Goal: Task Accomplishment & Management: Manage account settings

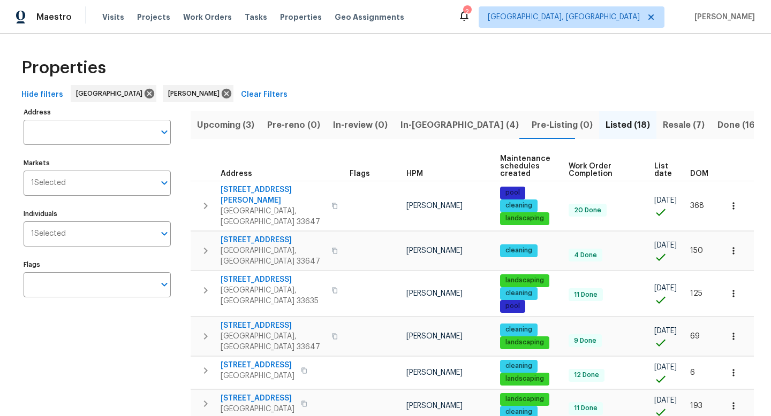
click at [240, 126] on span "Upcoming (3)" at bounding box center [225, 125] width 57 height 15
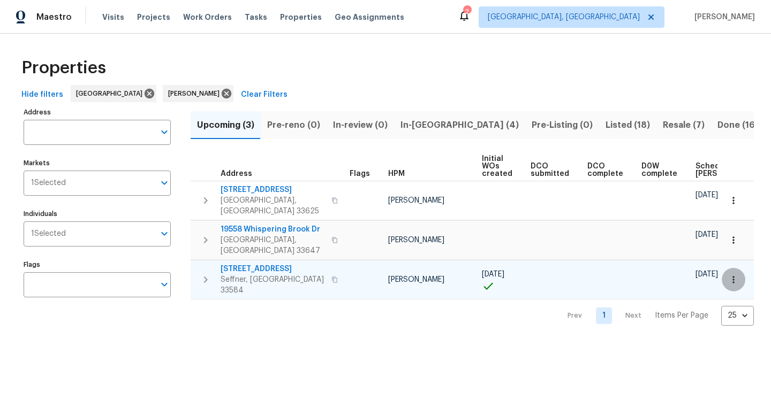
click at [734, 275] on icon "button" at bounding box center [733, 280] width 11 height 11
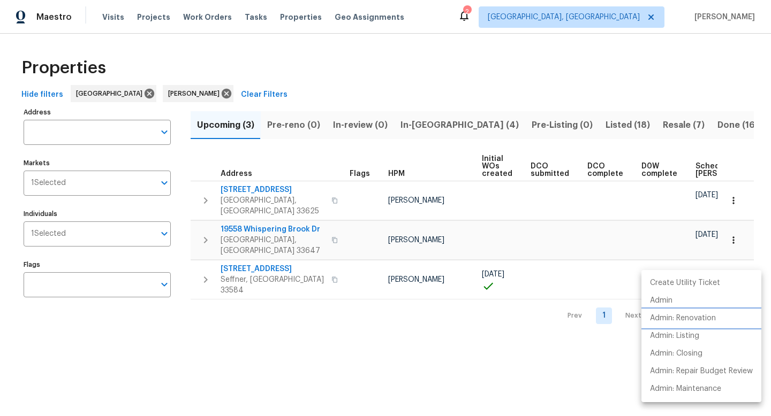
click at [695, 317] on p "Admin: Renovation" at bounding box center [683, 318] width 66 height 11
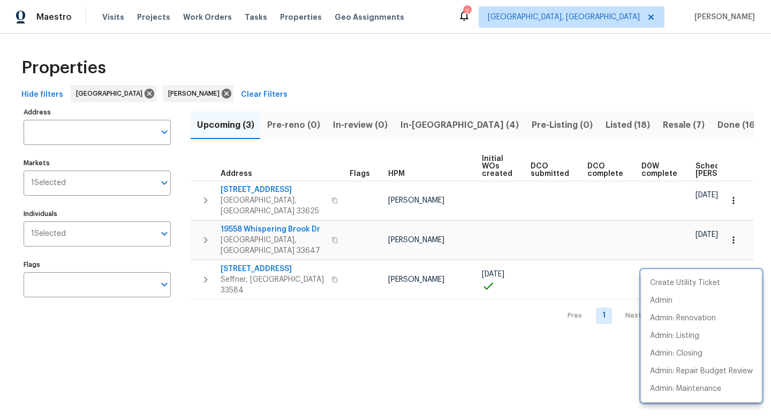
click at [420, 132] on div at bounding box center [385, 208] width 771 height 416
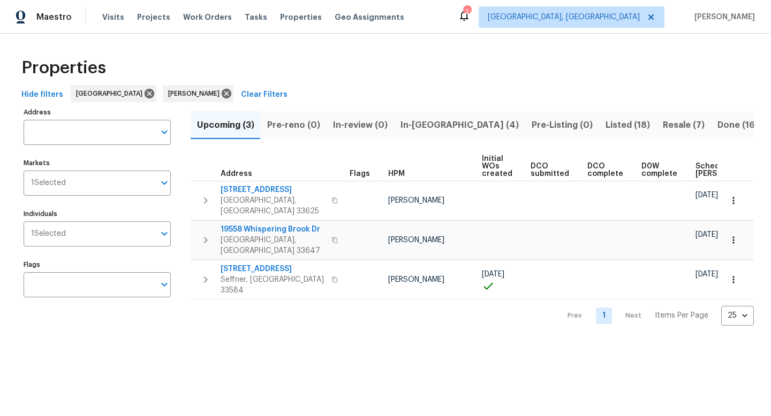
click at [422, 125] on span "In-reno (4)" at bounding box center [459, 125] width 118 height 15
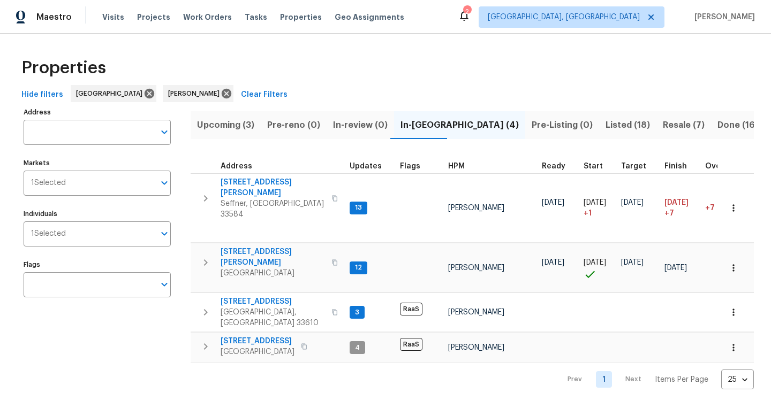
click at [605, 126] on span "Listed (18)" at bounding box center [627, 125] width 44 height 15
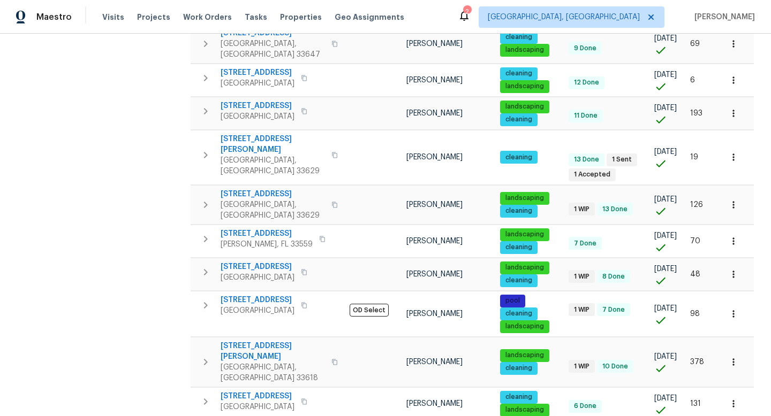
scroll to position [296, 0]
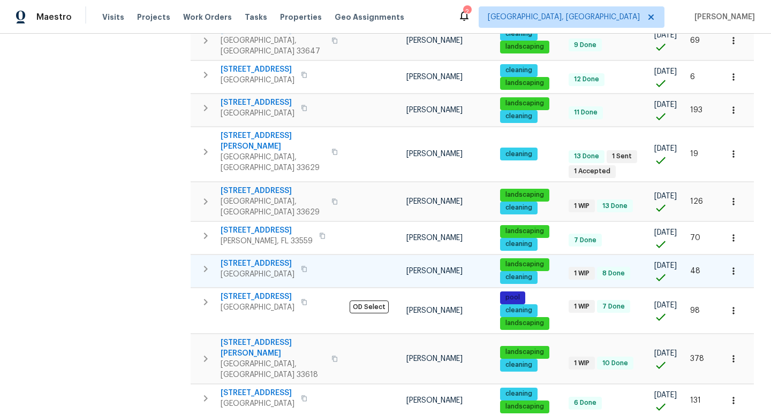
click at [732, 266] on icon "button" at bounding box center [733, 271] width 11 height 11
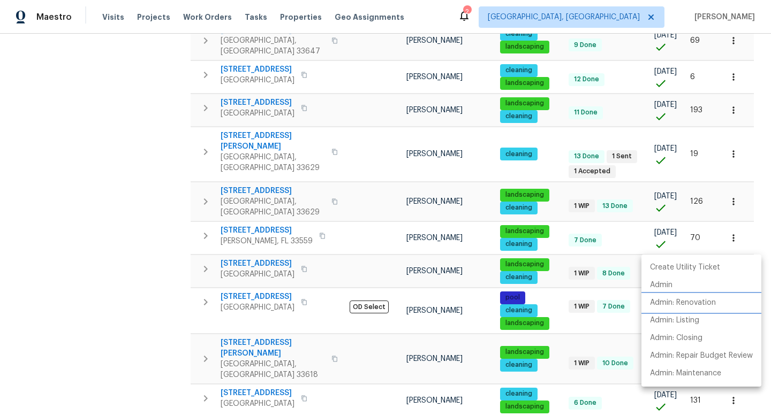
click at [682, 302] on p "Admin: Renovation" at bounding box center [683, 303] width 66 height 11
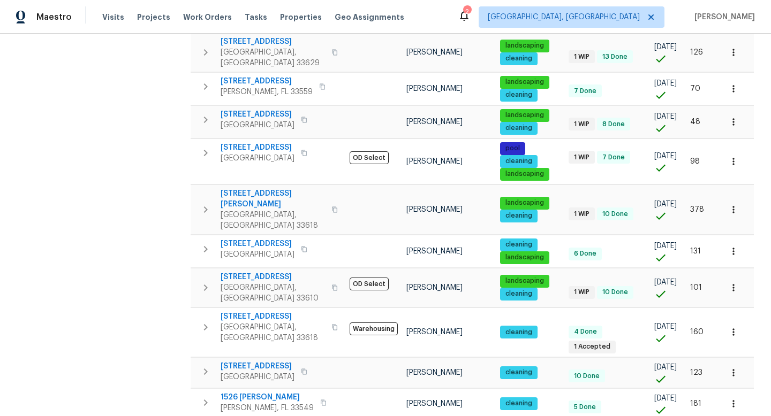
scroll to position [443, 0]
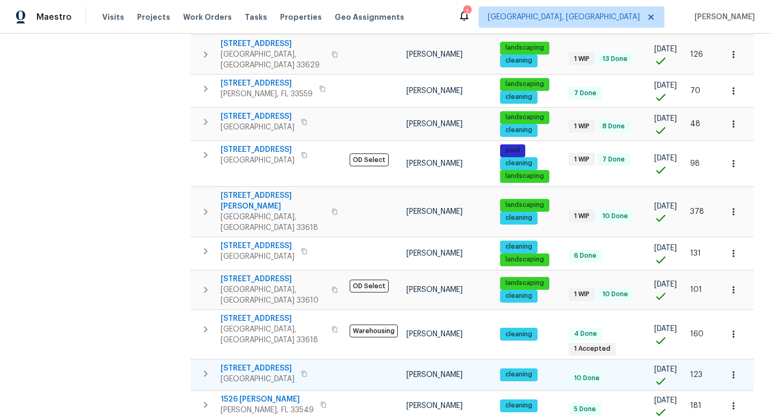
click at [260, 363] on span "[STREET_ADDRESS]" at bounding box center [258, 368] width 74 height 11
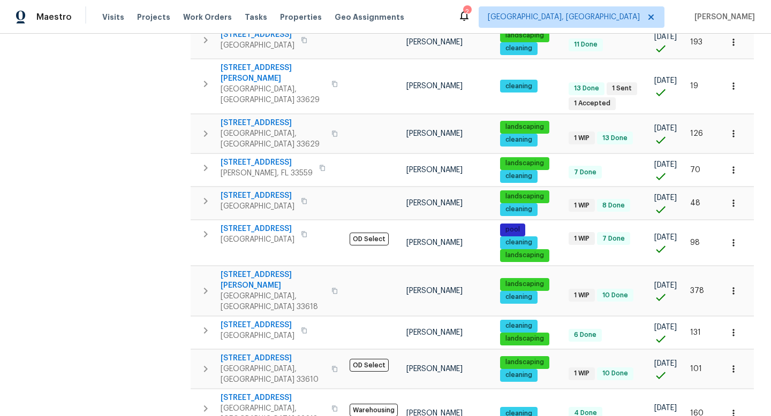
scroll to position [394, 0]
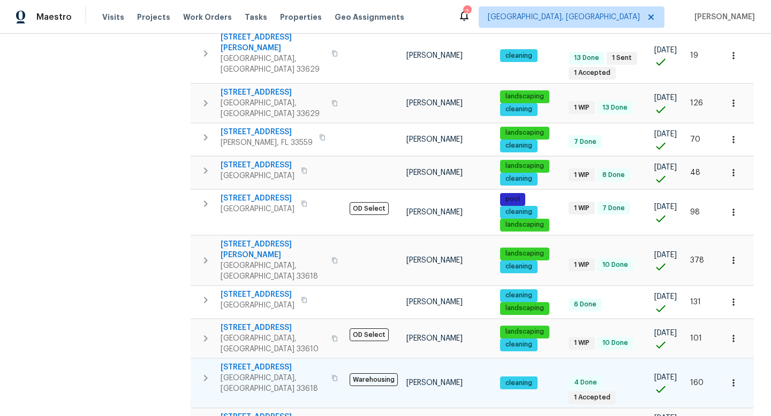
click at [273, 362] on span "13516 Palmwood Ln" at bounding box center [273, 367] width 104 height 11
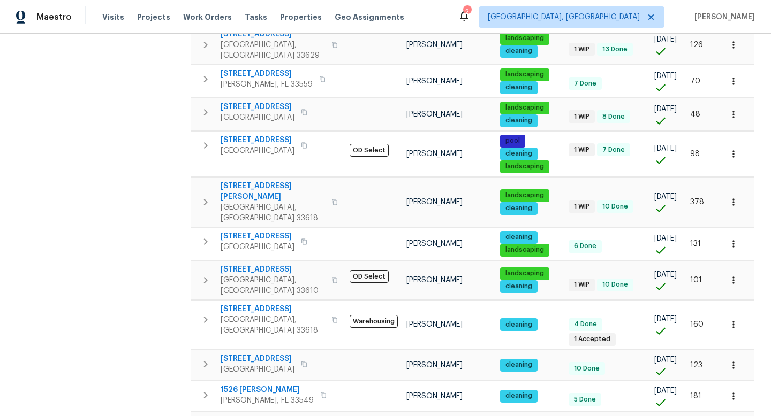
scroll to position [474, 0]
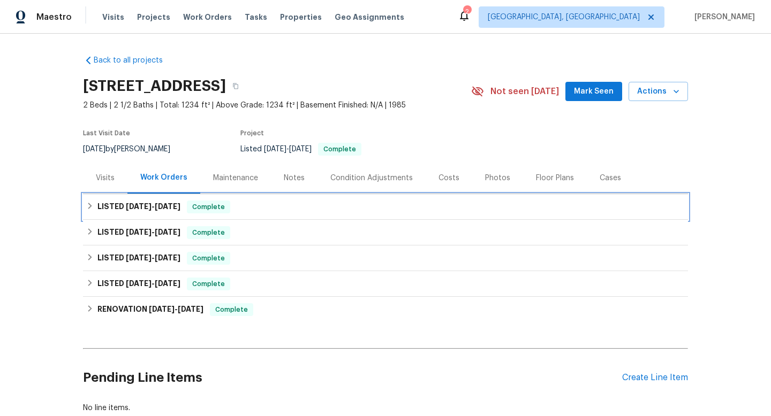
click at [167, 210] on span "[DATE]" at bounding box center [168, 206] width 26 height 7
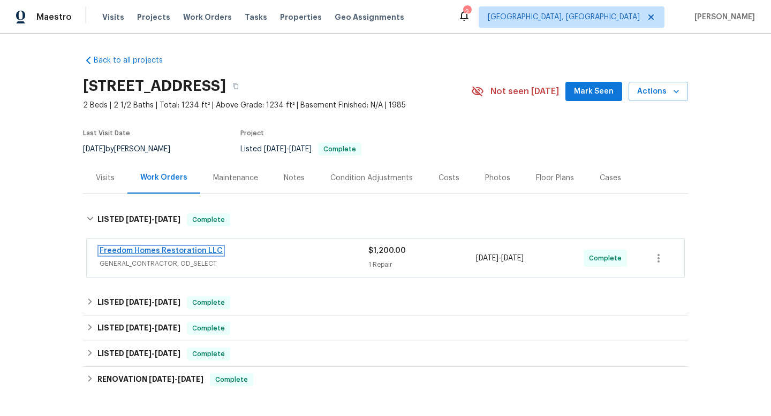
click at [171, 252] on link "Freedom Homes Restoration LLC" at bounding box center [161, 250] width 123 height 7
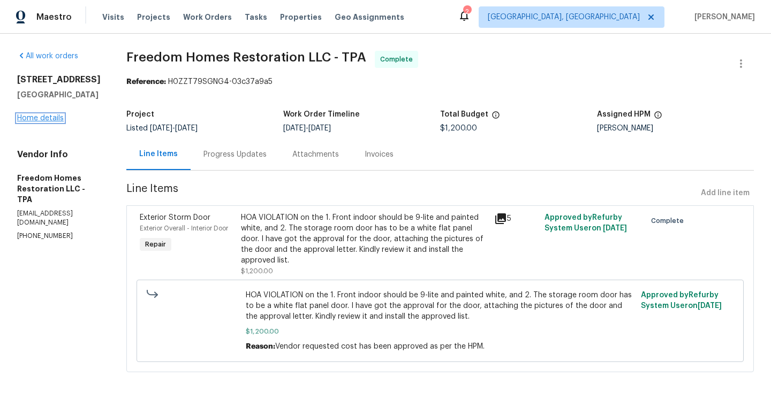
click at [58, 121] on link "Home details" at bounding box center [40, 118] width 47 height 7
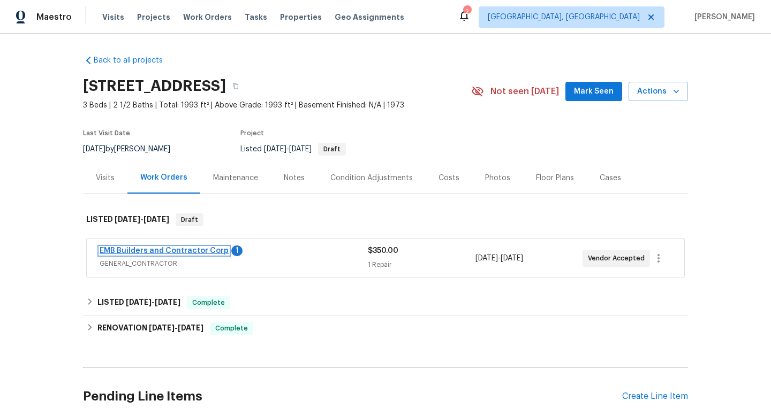
click at [181, 252] on link "EMB Builders and Contractor Corp" at bounding box center [164, 250] width 129 height 7
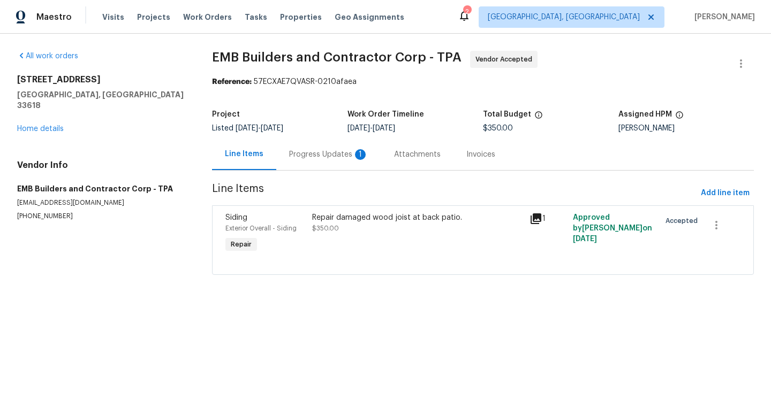
click at [315, 157] on div "Progress Updates 1" at bounding box center [328, 154] width 79 height 11
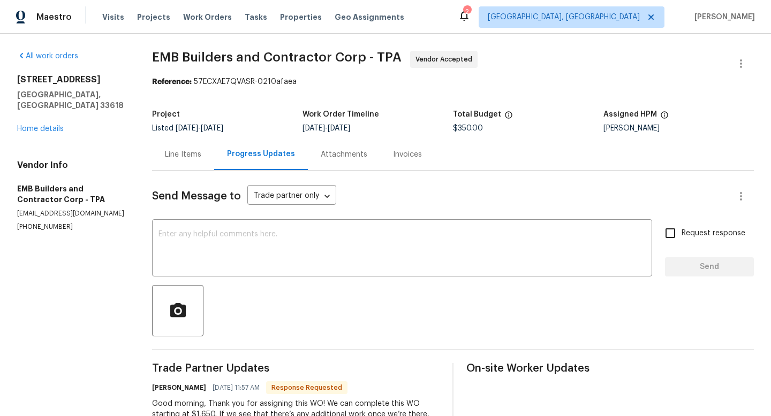
scroll to position [44, 0]
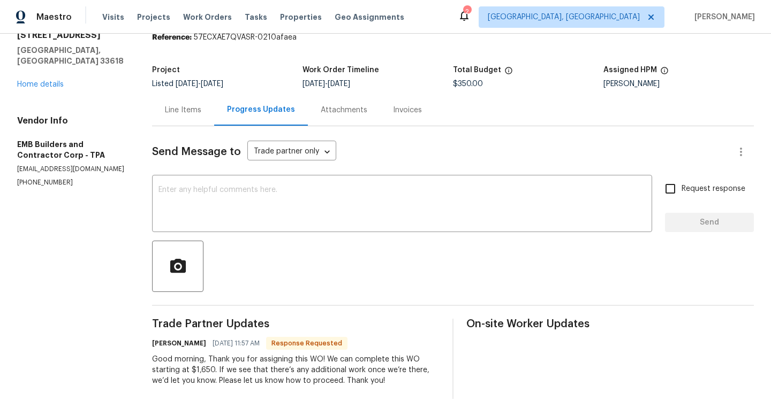
click at [185, 111] on div "Line Items" at bounding box center [183, 110] width 36 height 11
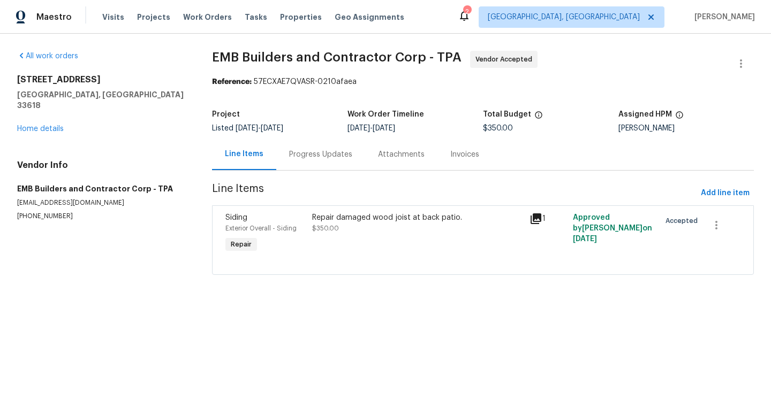
click at [320, 237] on div "Repair damaged wood joist at back patio. $350.00" at bounding box center [417, 233] width 217 height 49
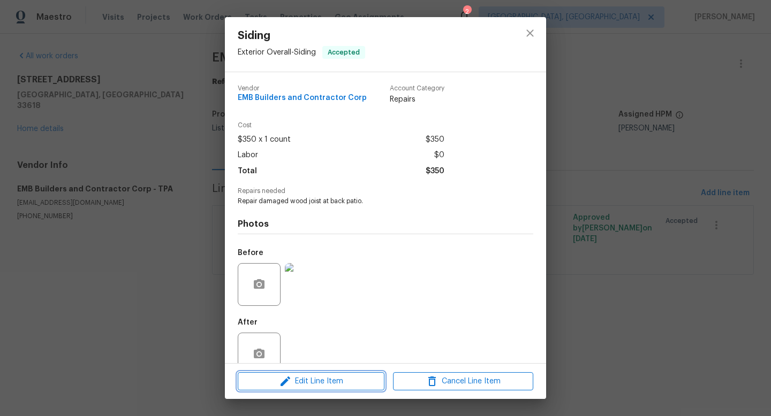
click at [294, 387] on span "Edit Line Item" at bounding box center [311, 381] width 140 height 13
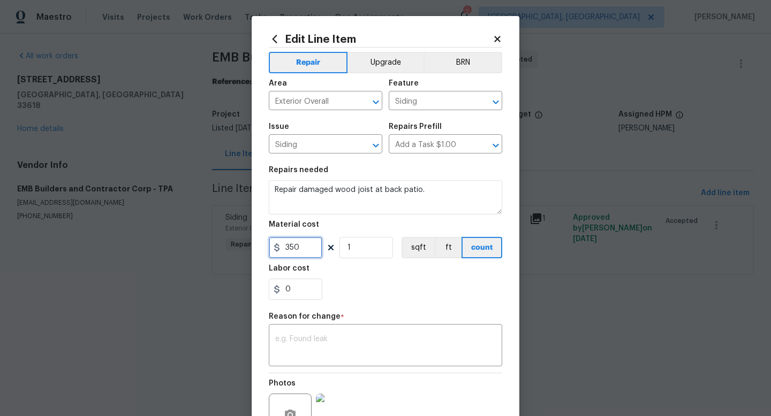
click at [309, 252] on input "350" at bounding box center [296, 247] width 54 height 21
type input "1650"
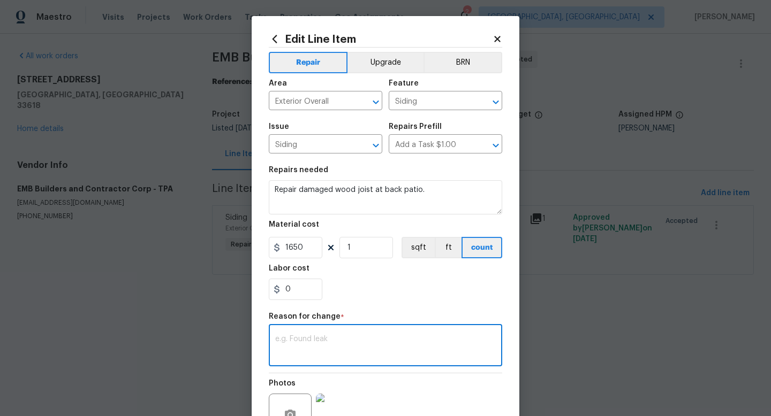
click at [285, 348] on textarea at bounding box center [385, 347] width 221 height 22
type textarea "Entire joist has to be replaced."
click at [410, 280] on div "0" at bounding box center [385, 289] width 233 height 21
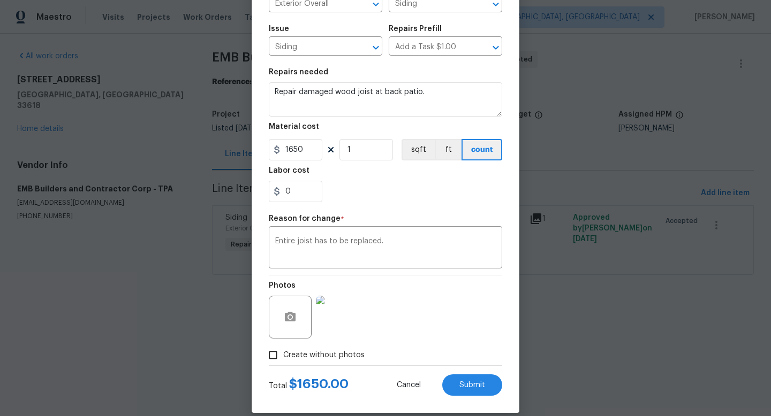
scroll to position [111, 0]
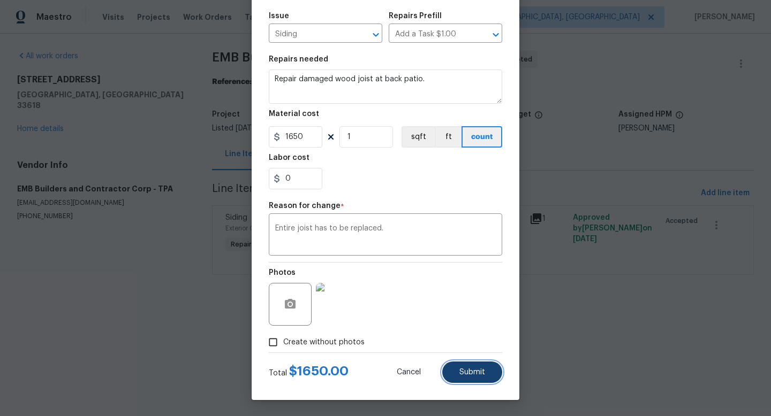
click at [475, 371] on span "Submit" at bounding box center [472, 373] width 26 height 8
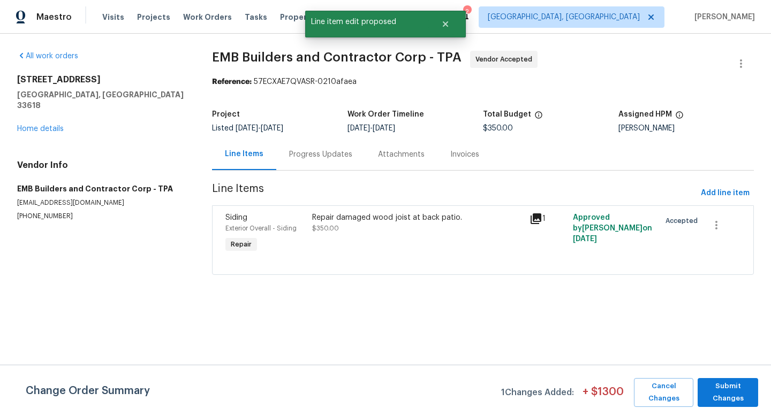
scroll to position [0, 0]
click at [736, 399] on span "Submit Changes" at bounding box center [728, 393] width 50 height 25
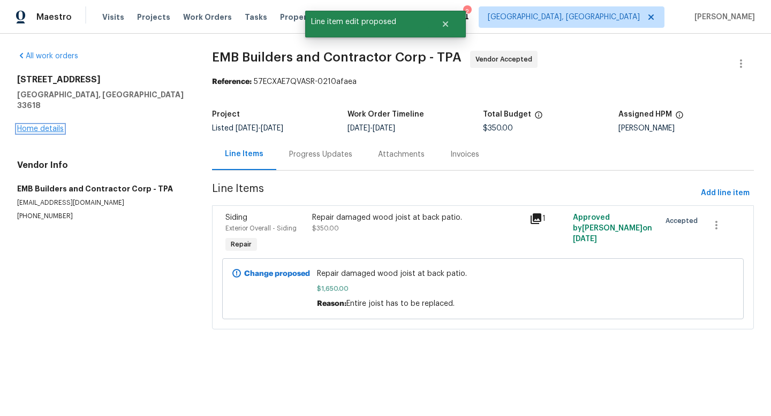
click at [52, 125] on link "Home details" at bounding box center [40, 128] width 47 height 7
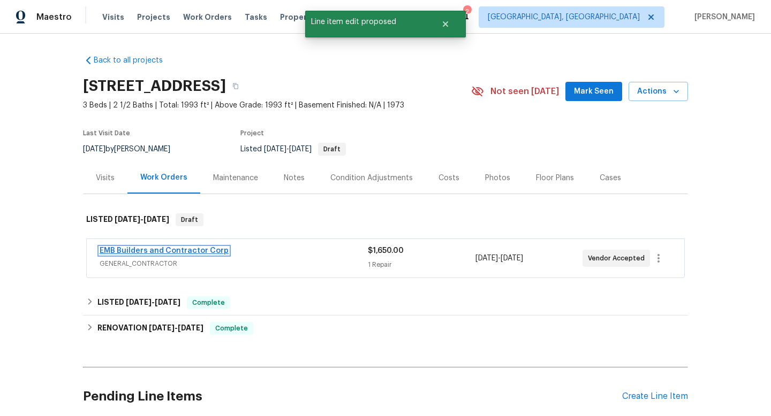
click at [161, 252] on link "EMB Builders and Contractor Corp" at bounding box center [164, 250] width 129 height 7
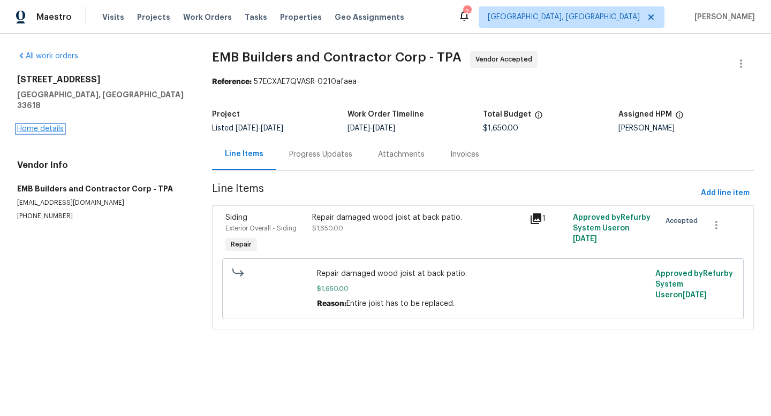
click at [55, 125] on link "Home details" at bounding box center [40, 128] width 47 height 7
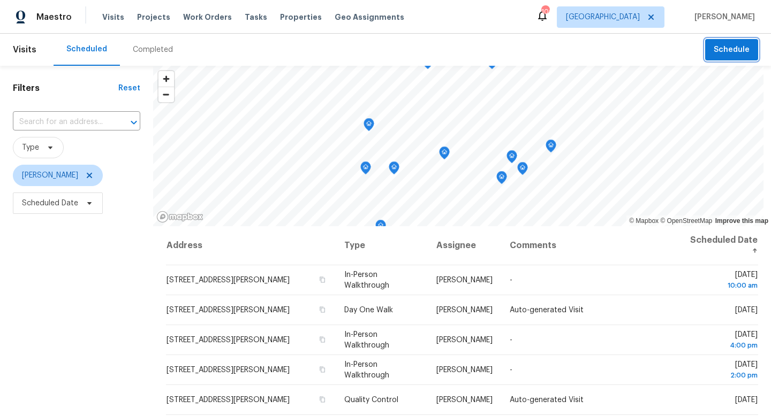
click at [729, 52] on span "Schedule" at bounding box center [731, 49] width 36 height 13
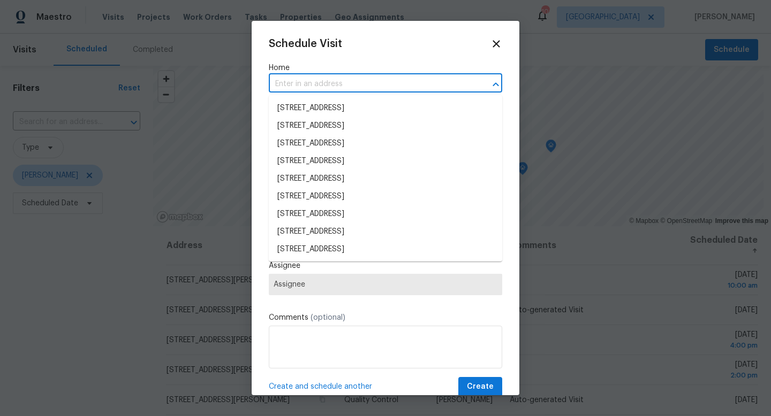
click at [379, 85] on input "text" at bounding box center [370, 84] width 203 height 17
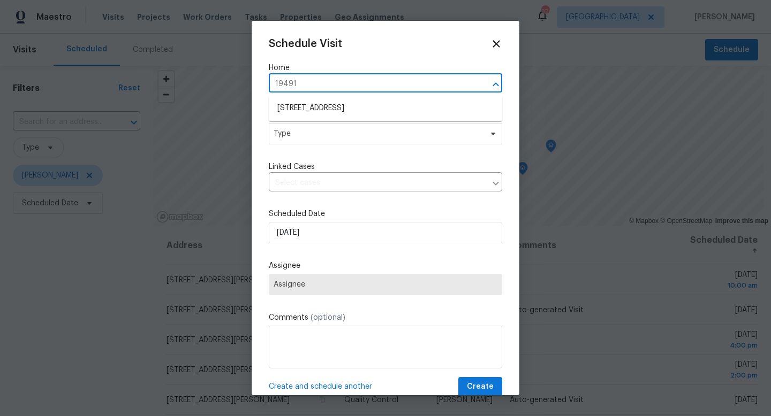
type input "[STREET_ADDRESS]"
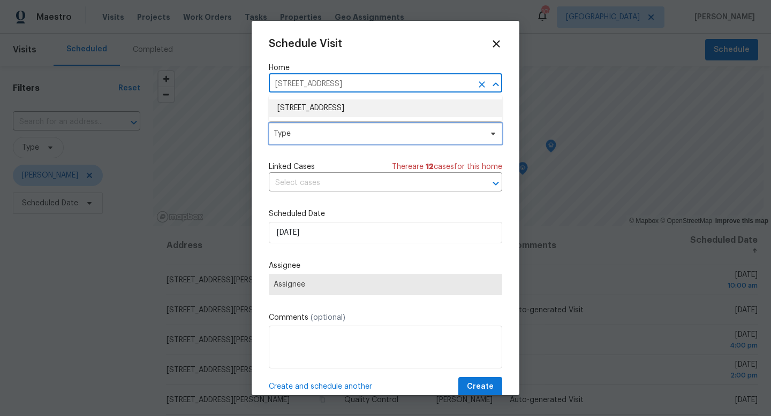
click at [303, 132] on span "Type" at bounding box center [377, 133] width 208 height 11
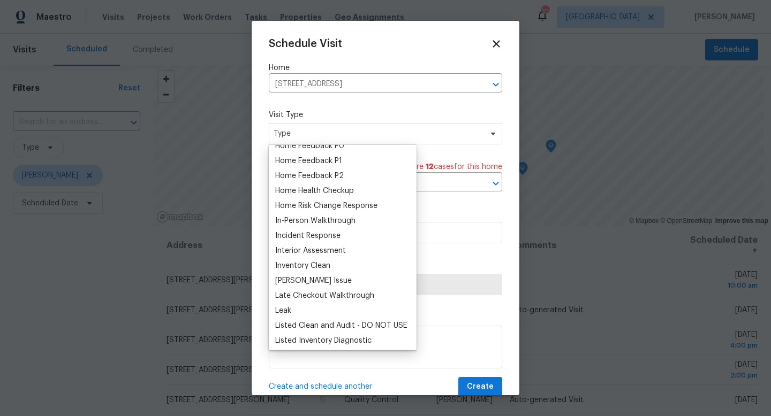
scroll to position [337, 0]
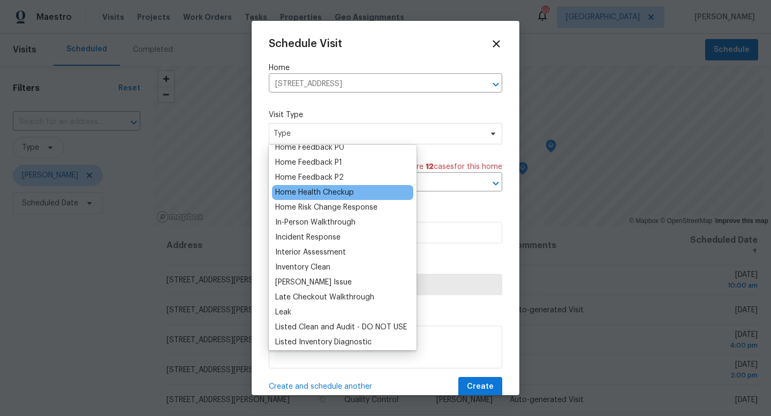
click at [321, 194] on div "Home Health Checkup" at bounding box center [314, 192] width 79 height 11
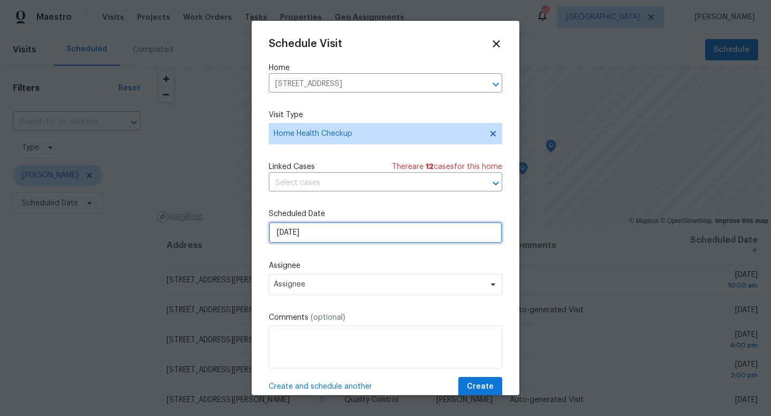
click at [307, 232] on input "[DATE]" at bounding box center [385, 232] width 233 height 21
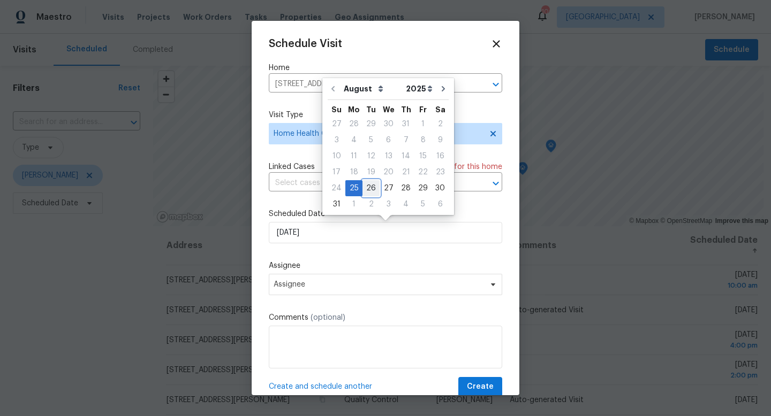
click at [366, 186] on div "26" at bounding box center [370, 188] width 17 height 15
type input "[DATE]"
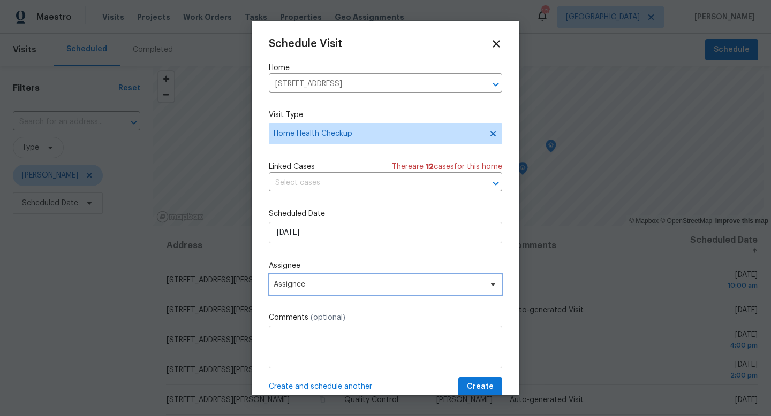
click at [313, 292] on span "Assignee" at bounding box center [385, 284] width 233 height 21
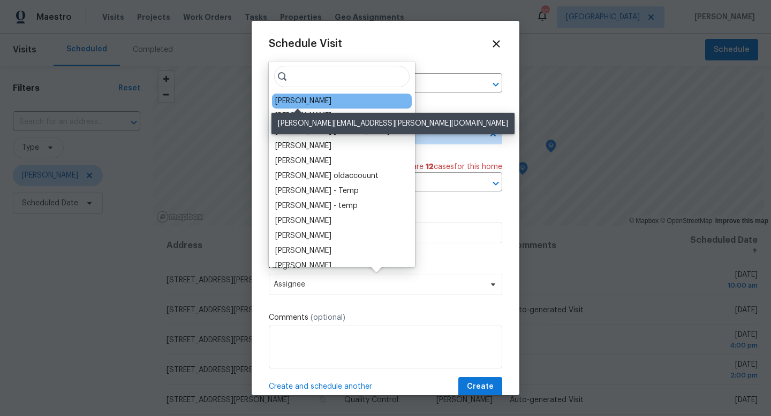
click at [308, 100] on div "[PERSON_NAME]" at bounding box center [303, 101] width 56 height 11
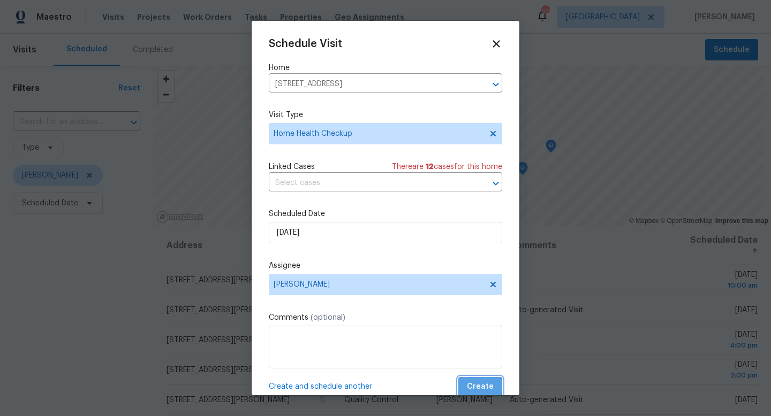
click at [480, 387] on span "Create" at bounding box center [480, 387] width 27 height 13
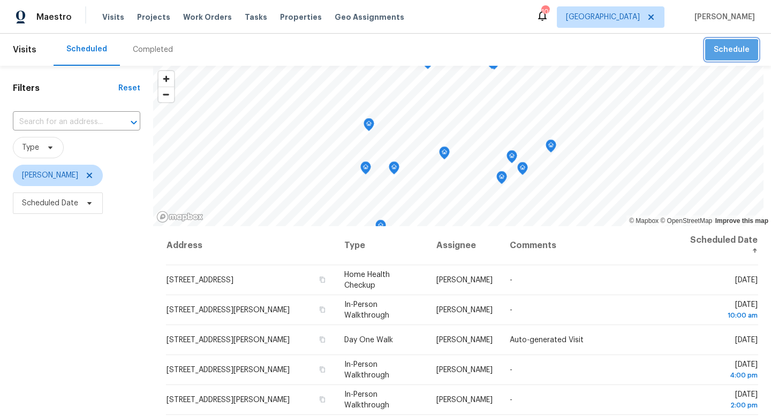
click at [724, 55] on span "Schedule" at bounding box center [731, 49] width 36 height 13
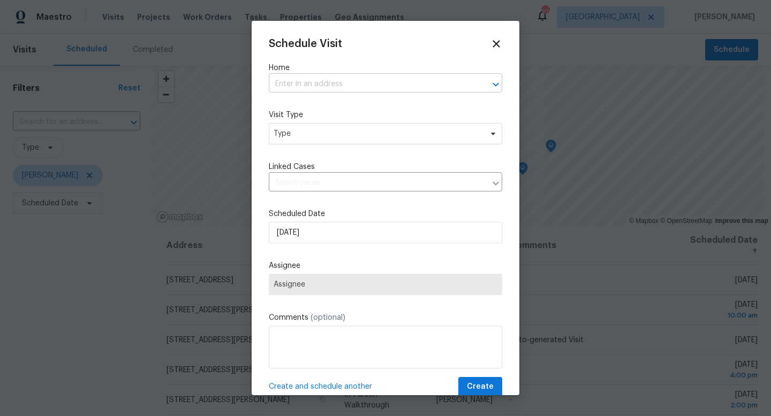
click at [355, 81] on input "text" at bounding box center [370, 84] width 203 height 17
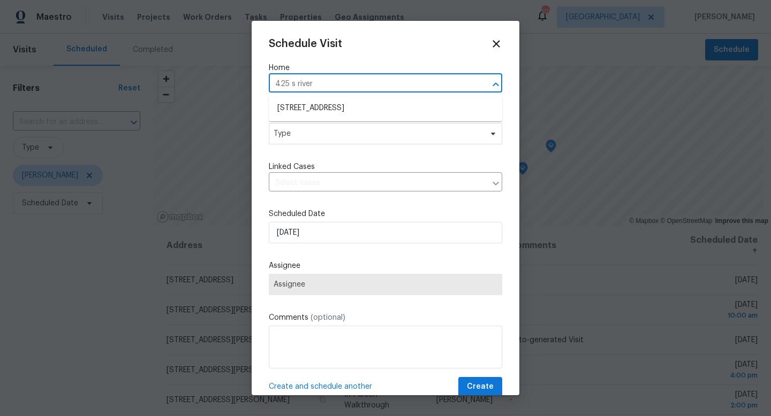
type input "[STREET_ADDRESS]"
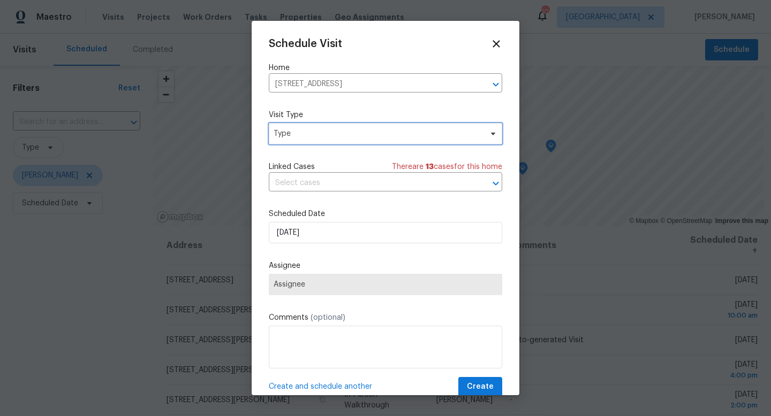
click at [305, 135] on span "Type" at bounding box center [377, 133] width 208 height 11
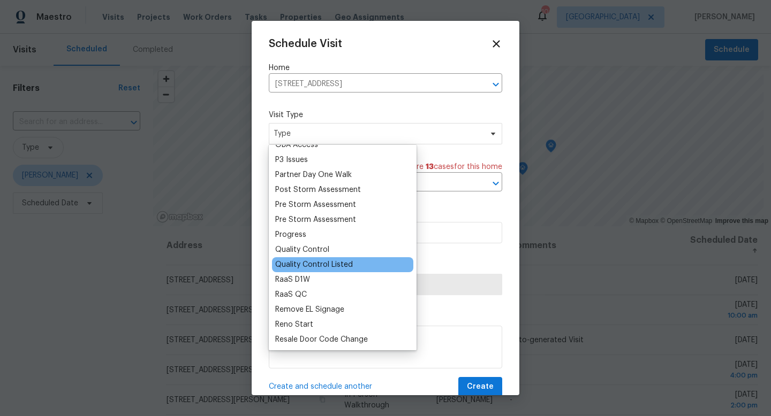
scroll to position [641, 0]
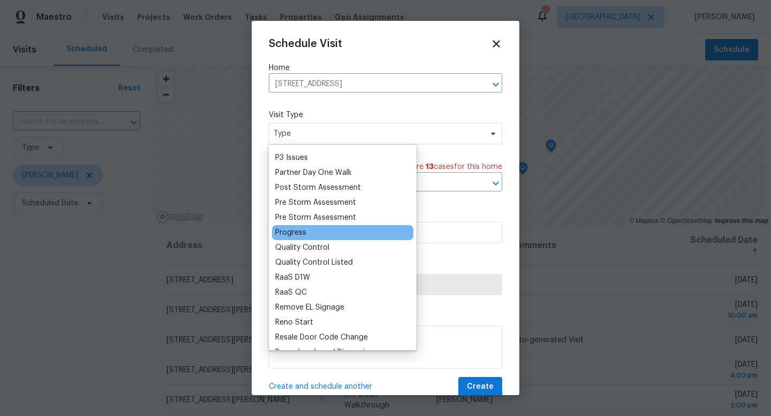
click at [291, 231] on div "Progress" at bounding box center [290, 232] width 31 height 11
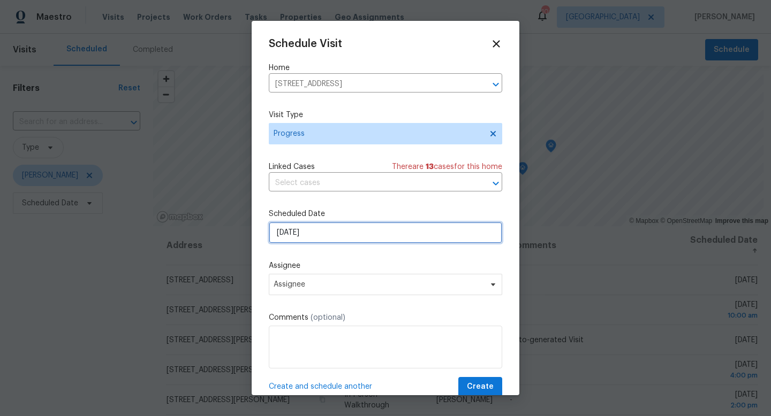
click at [294, 231] on input "[DATE]" at bounding box center [385, 232] width 233 height 21
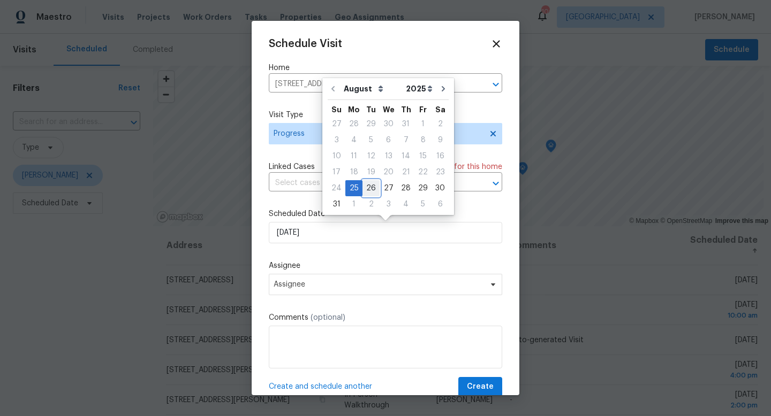
click at [369, 188] on div "26" at bounding box center [370, 188] width 17 height 15
type input "[DATE]"
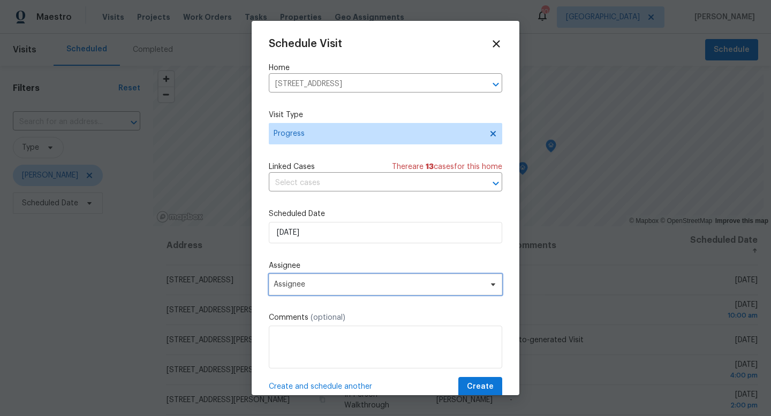
click at [329, 275] on span "Assignee" at bounding box center [385, 284] width 233 height 21
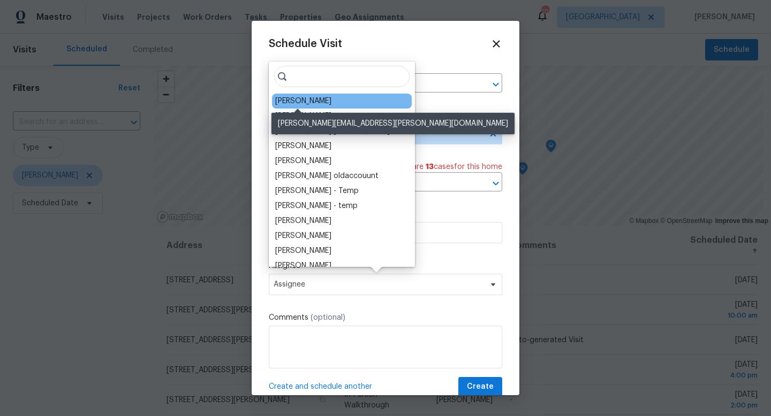
click at [299, 101] on div "[PERSON_NAME]" at bounding box center [303, 101] width 56 height 11
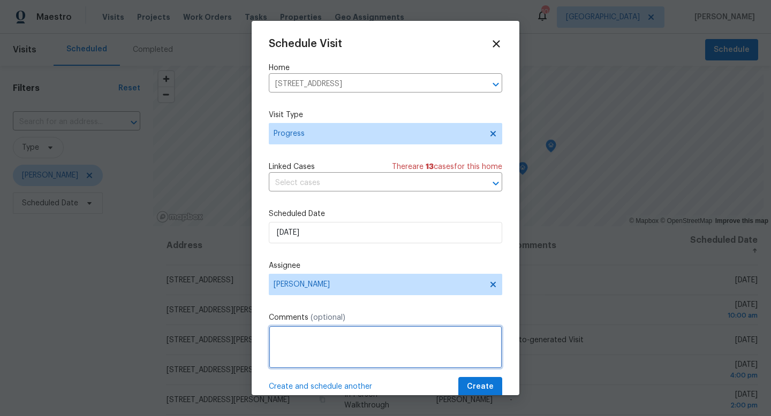
click at [317, 350] on textarea at bounding box center [385, 347] width 233 height 43
type textarea "Flat roof issue."
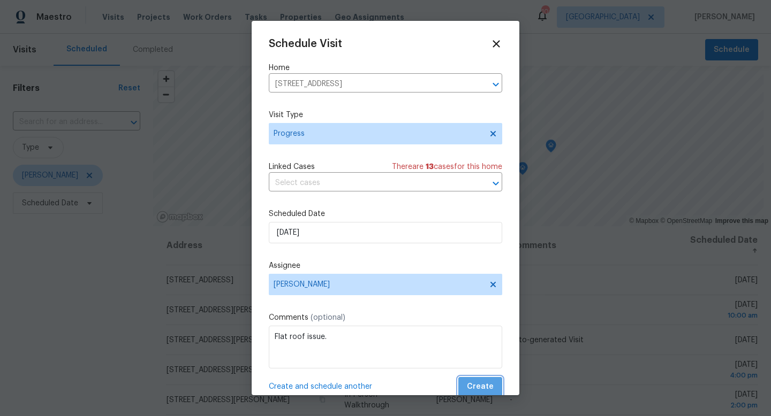
click at [497, 390] on button "Create" at bounding box center [480, 387] width 44 height 20
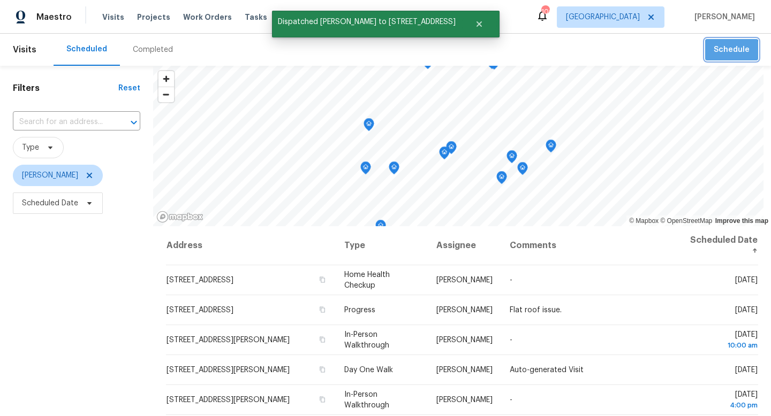
click at [724, 57] on button "Schedule" at bounding box center [731, 50] width 53 height 22
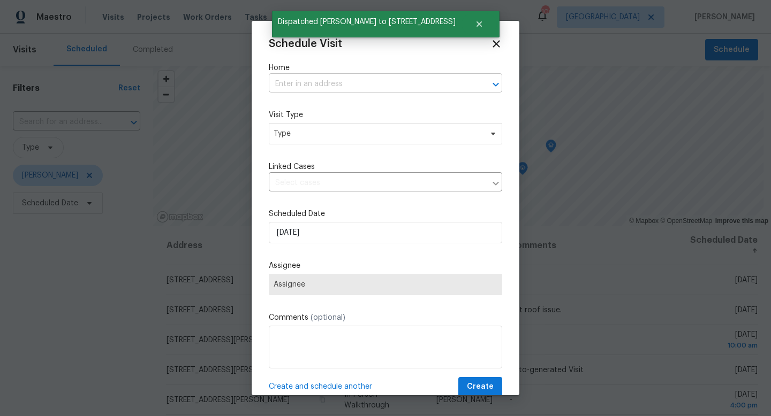
click at [337, 86] on input "text" at bounding box center [370, 84] width 203 height 17
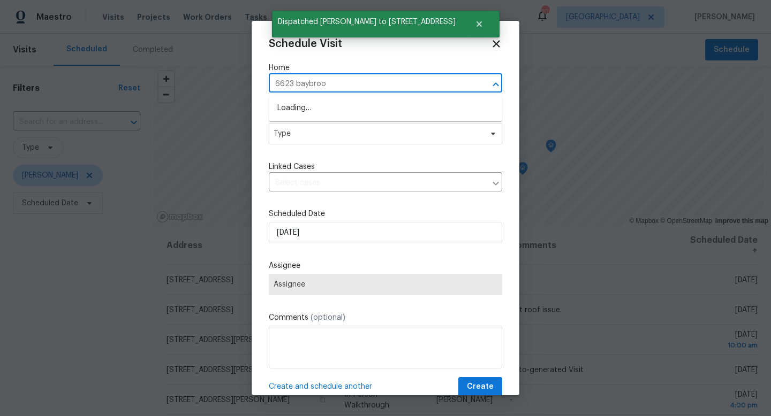
type input "6623 baybrook"
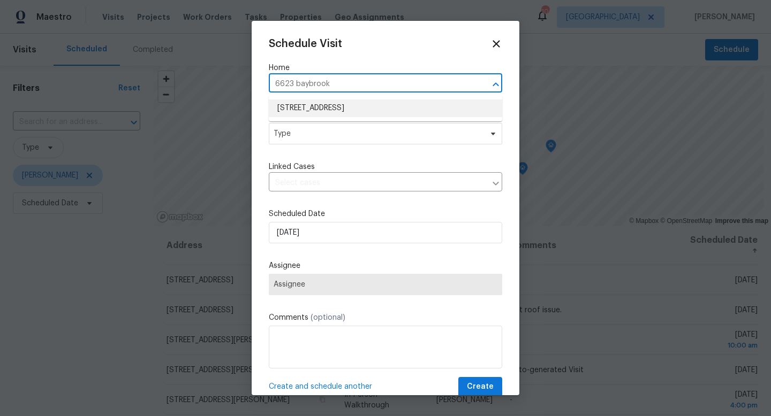
click at [347, 110] on li "[STREET_ADDRESS]" at bounding box center [385, 109] width 233 height 18
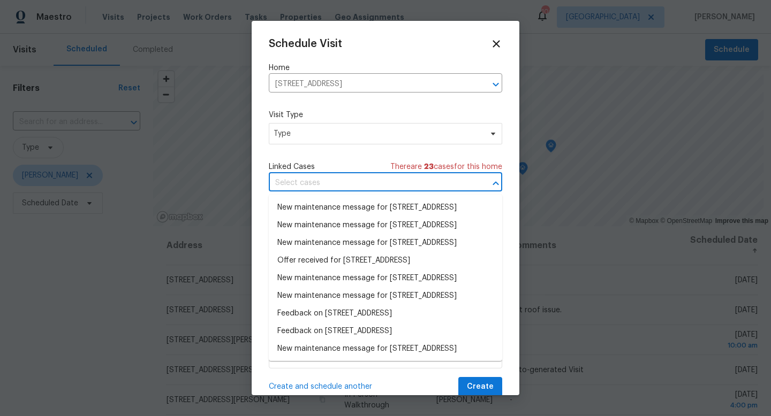
click at [324, 180] on input "text" at bounding box center [370, 183] width 203 height 17
click at [331, 132] on span "Type" at bounding box center [377, 133] width 208 height 11
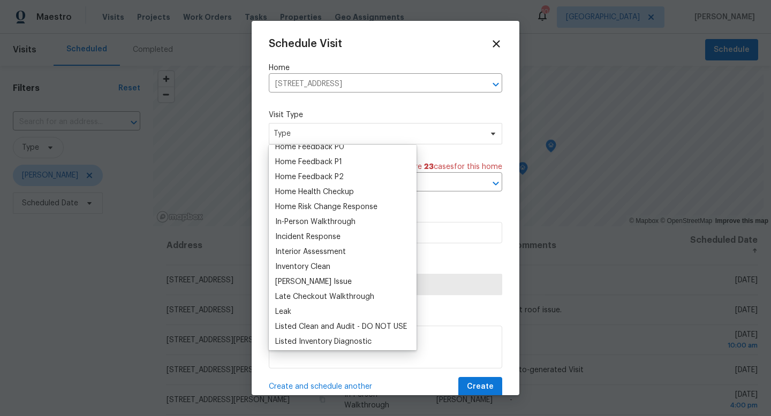
scroll to position [341, 0]
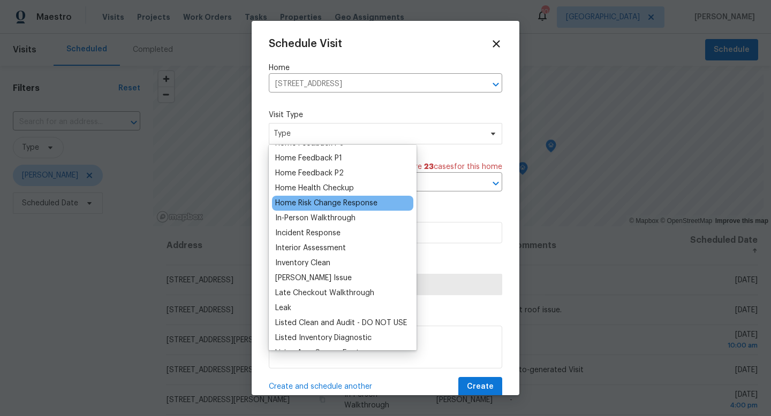
click at [334, 206] on div "Home Risk Change Response" at bounding box center [326, 203] width 102 height 11
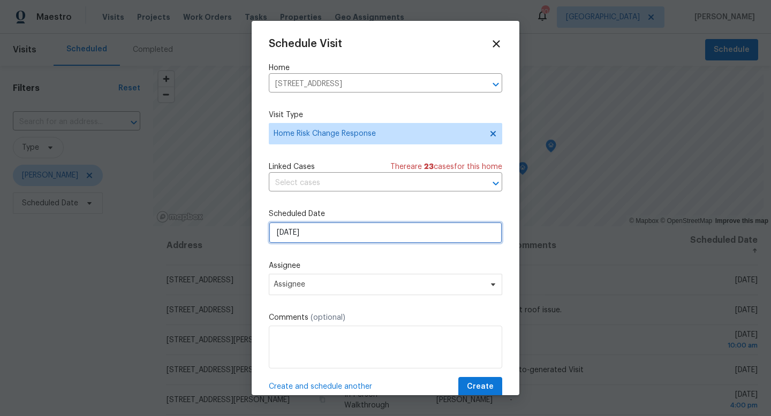
click at [325, 242] on input "[DATE]" at bounding box center [385, 232] width 233 height 21
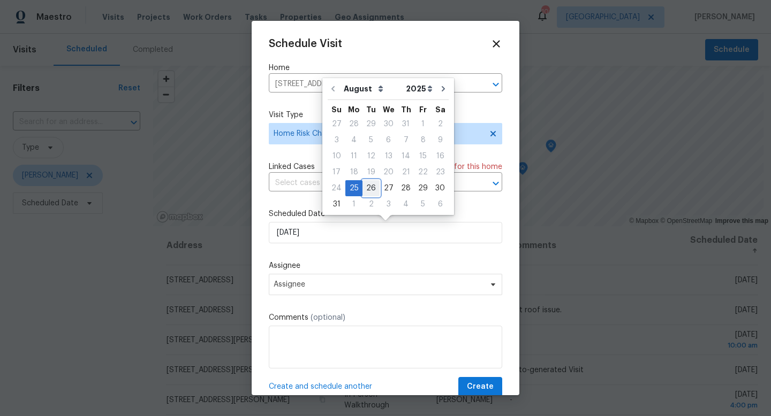
click at [367, 192] on div "26" at bounding box center [370, 188] width 17 height 15
type input "[DATE]"
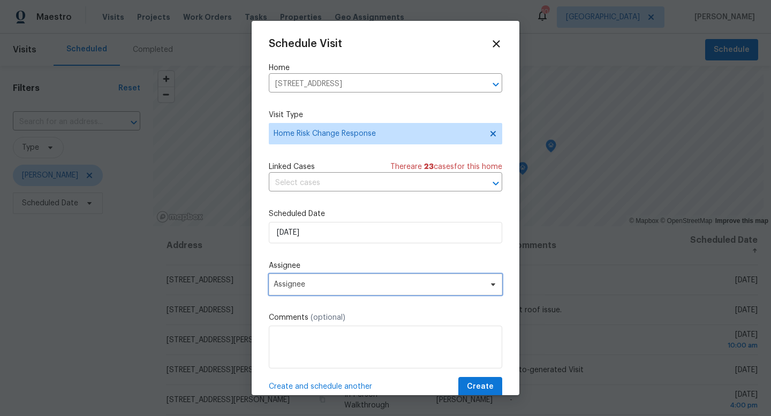
click at [321, 286] on span "Assignee" at bounding box center [378, 284] width 210 height 9
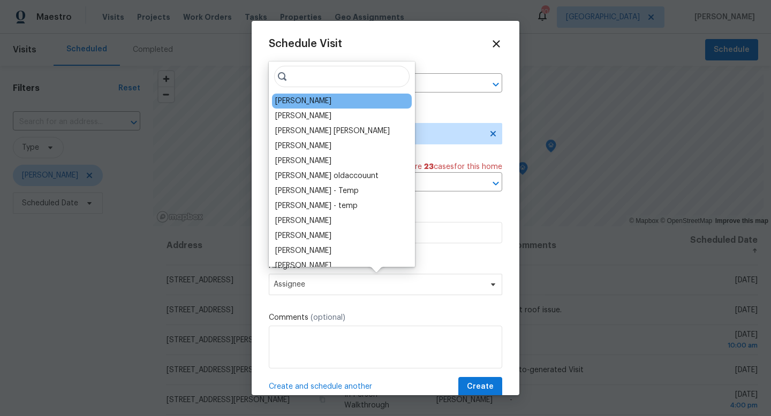
click at [303, 106] on div "[PERSON_NAME]" at bounding box center [303, 101] width 56 height 11
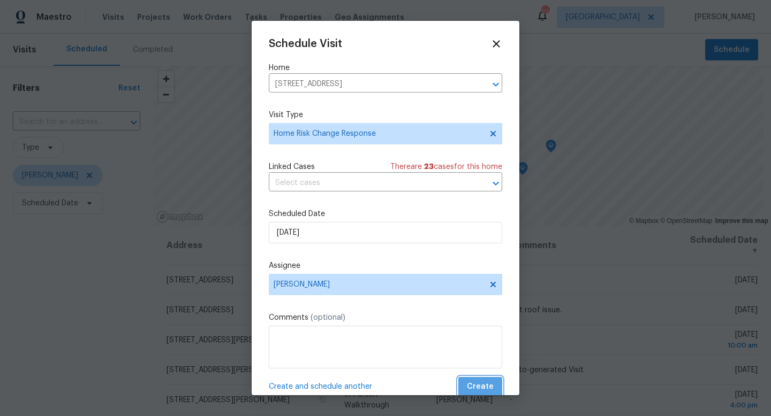
click at [474, 378] on button "Create" at bounding box center [480, 387] width 44 height 20
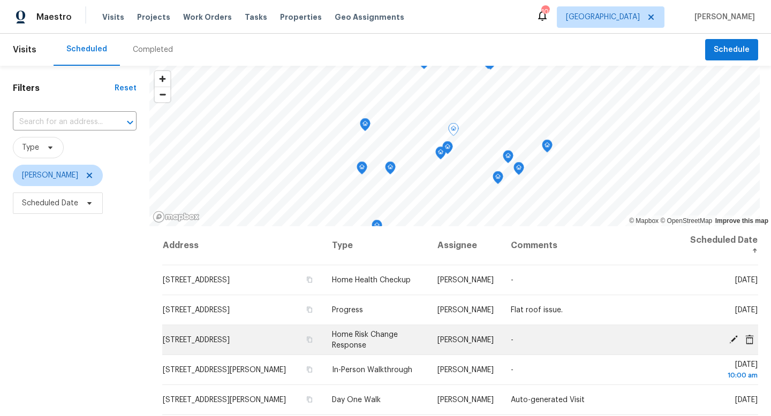
click at [733, 339] on icon at bounding box center [733, 339] width 9 height 9
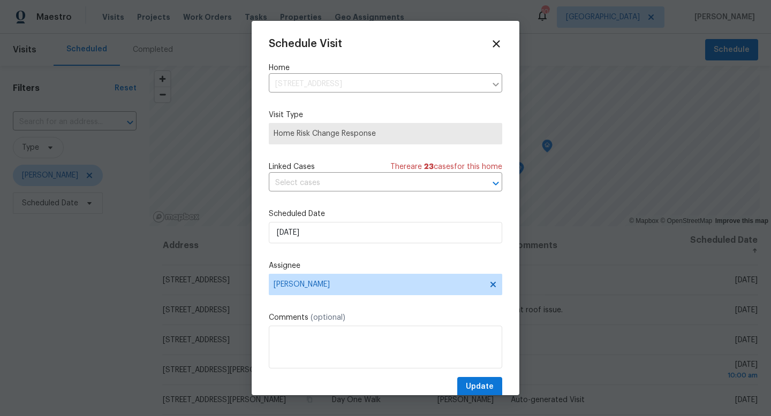
click at [359, 132] on span "Home Risk Change Response" at bounding box center [385, 133] width 224 height 11
click at [386, 143] on span "Home Risk Change Response" at bounding box center [385, 133] width 233 height 21
click at [499, 48] on icon at bounding box center [496, 43] width 12 height 12
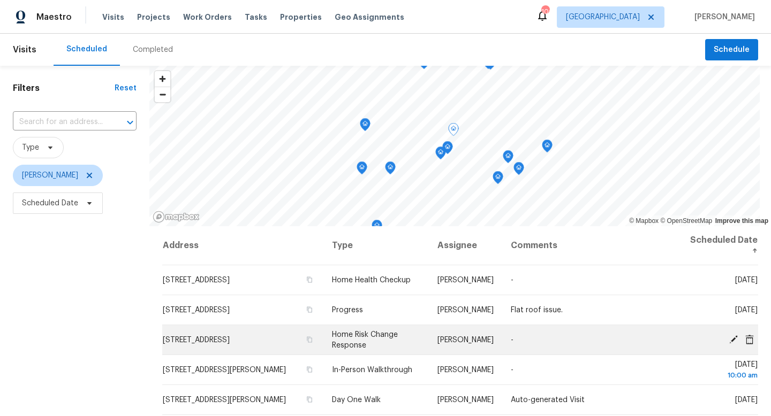
click at [749, 342] on icon at bounding box center [749, 340] width 10 height 10
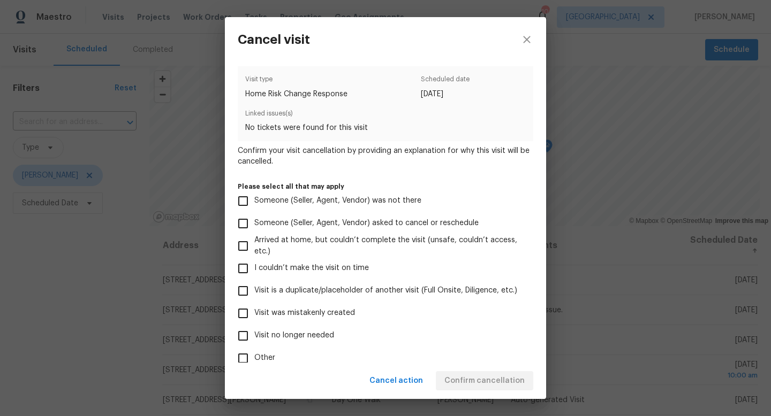
click at [326, 313] on span "Visit was mistakenly created" at bounding box center [304, 313] width 101 height 11
click at [254, 313] on input "Visit was mistakenly created" at bounding box center [243, 313] width 22 height 22
checkbox input "true"
click at [465, 376] on span "Confirm cancellation" at bounding box center [484, 381] width 80 height 13
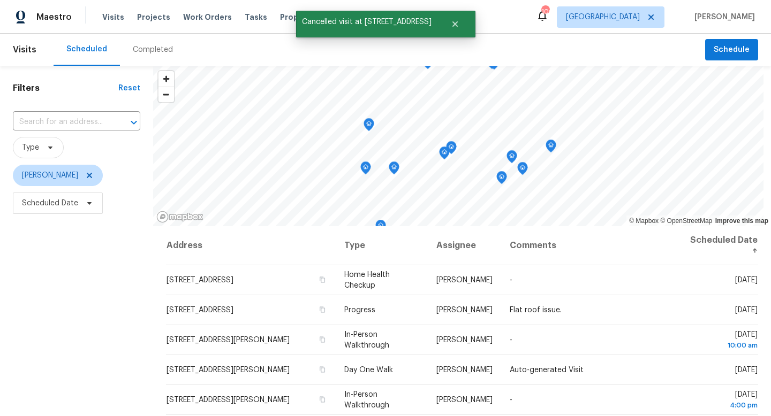
click at [726, 64] on header "Visits Scheduled Completed Schedule" at bounding box center [385, 50] width 771 height 32
click at [720, 53] on span "Schedule" at bounding box center [731, 49] width 36 height 13
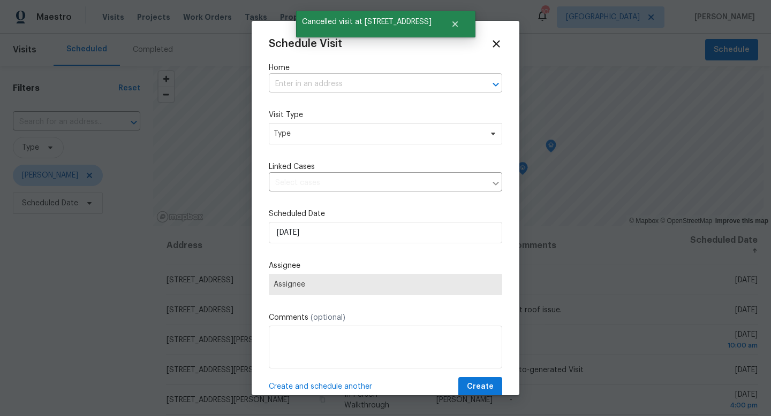
click at [333, 81] on input "text" at bounding box center [370, 84] width 203 height 17
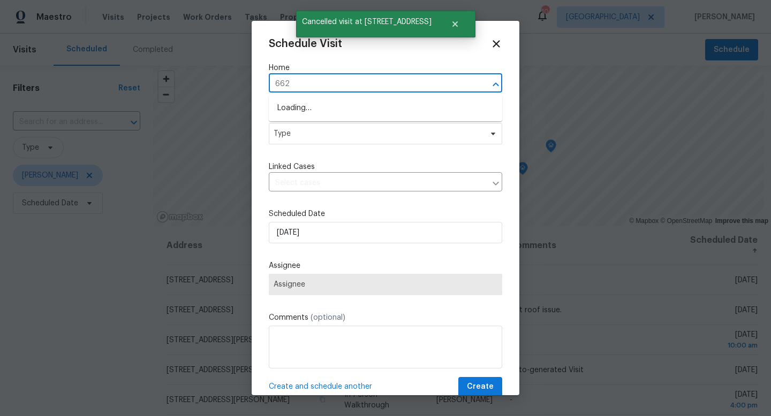
type input "6623"
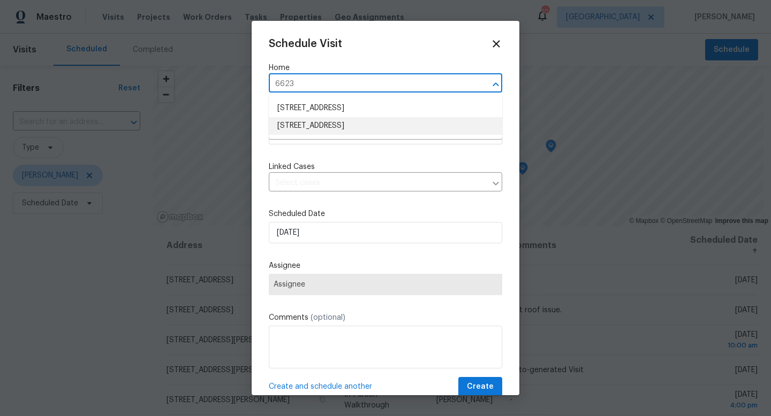
click at [320, 125] on li "[STREET_ADDRESS]" at bounding box center [385, 126] width 233 height 18
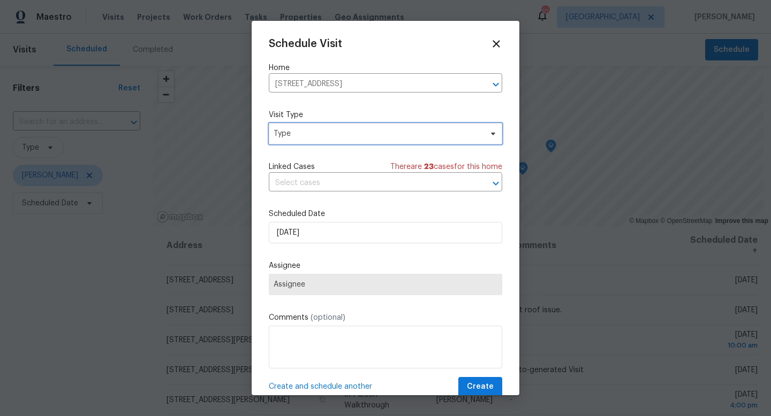
click at [330, 135] on span "Type" at bounding box center [377, 133] width 208 height 11
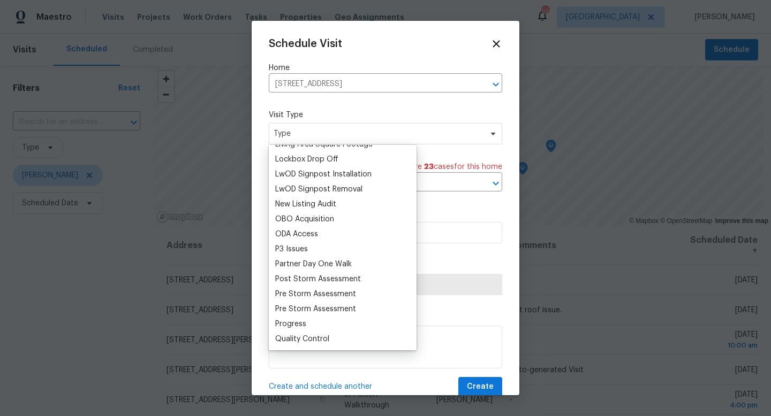
scroll to position [609, 0]
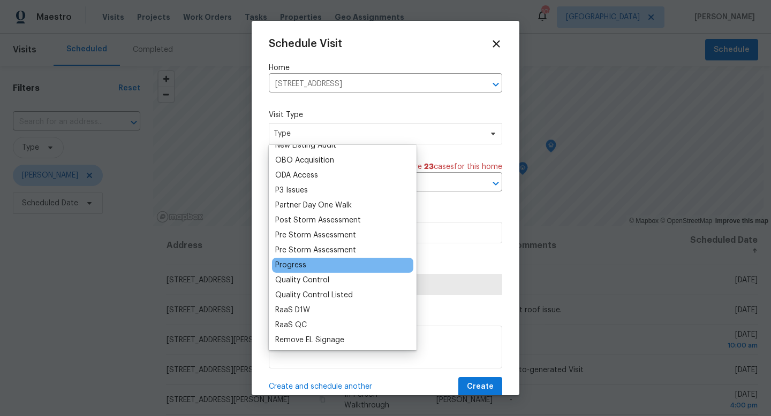
click at [305, 266] on div "Progress" at bounding box center [290, 265] width 31 height 11
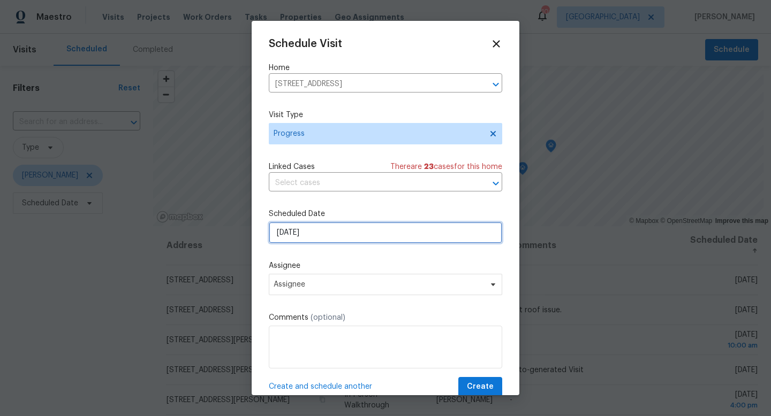
click at [318, 226] on input "[DATE]" at bounding box center [385, 232] width 233 height 21
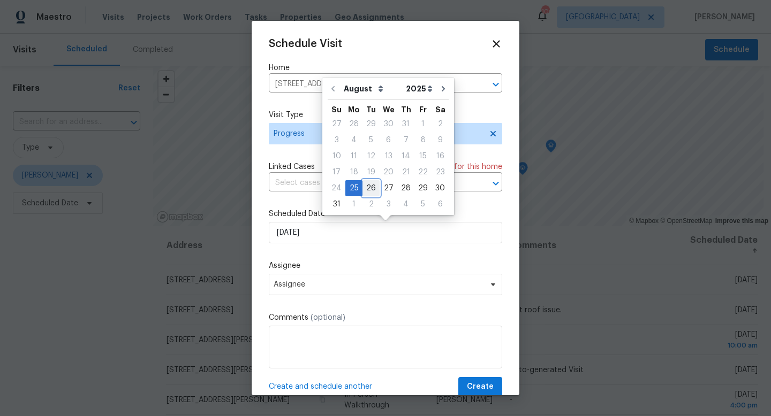
click at [368, 189] on div "26" at bounding box center [370, 188] width 17 height 15
type input "[DATE]"
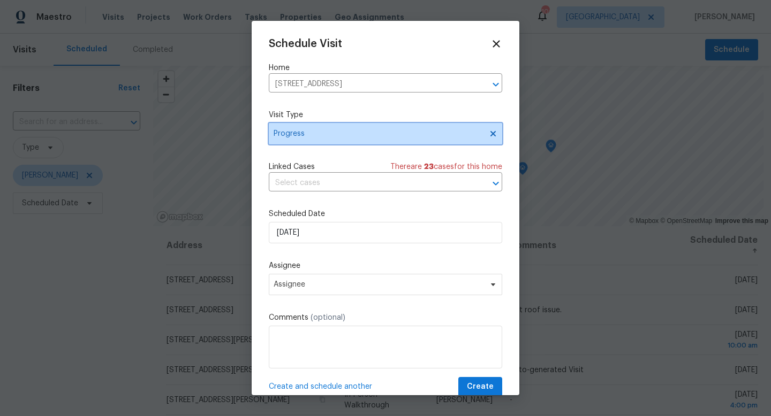
click at [326, 143] on span "Progress" at bounding box center [385, 133] width 233 height 21
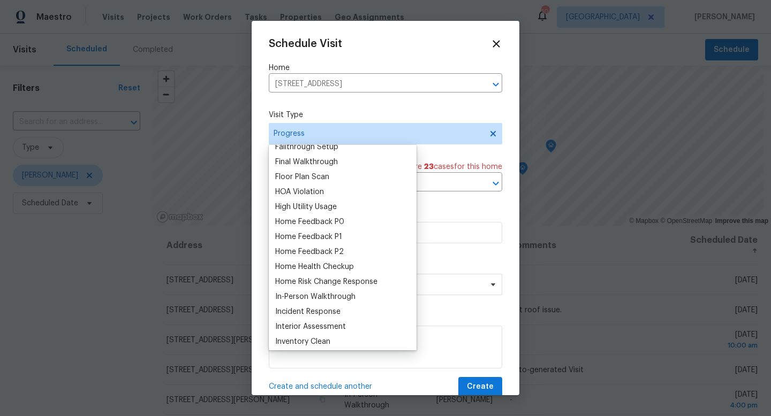
scroll to position [310, 0]
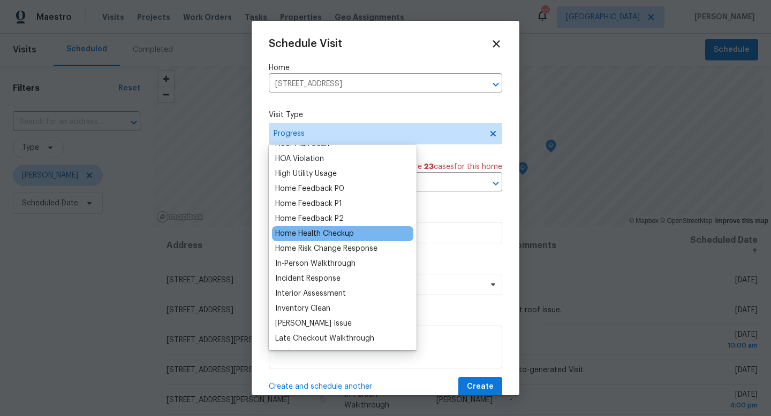
click at [332, 239] on div "Home Health Checkup" at bounding box center [314, 234] width 79 height 11
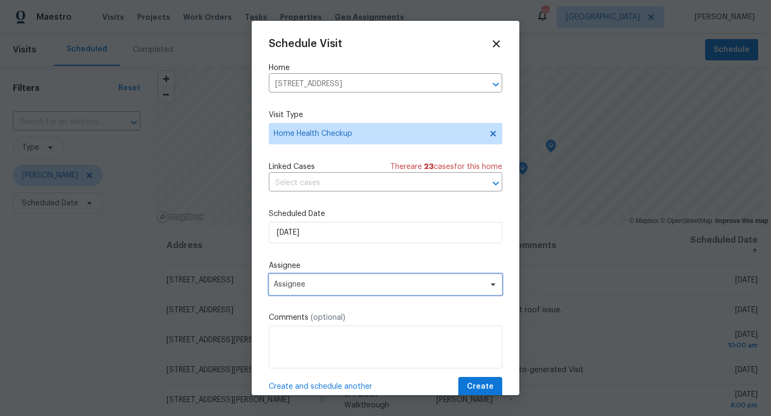
click at [368, 288] on span "Assignee" at bounding box center [378, 284] width 210 height 9
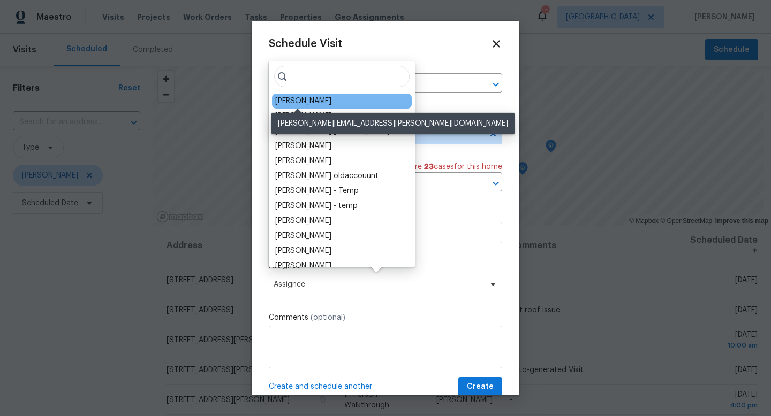
click at [307, 102] on div "[PERSON_NAME]" at bounding box center [303, 101] width 56 height 11
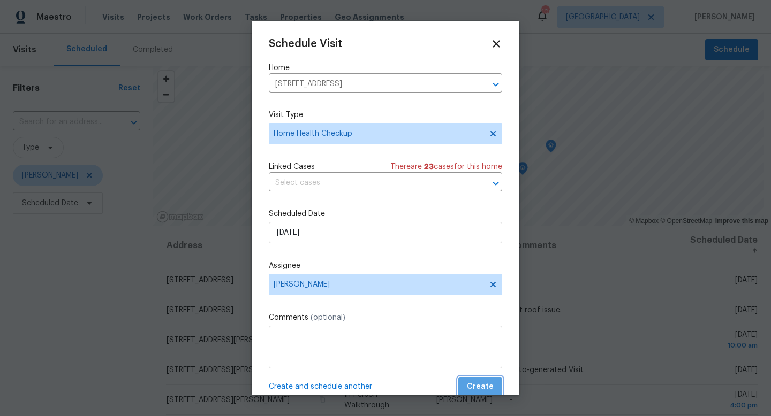
click at [482, 387] on span "Create" at bounding box center [480, 387] width 27 height 13
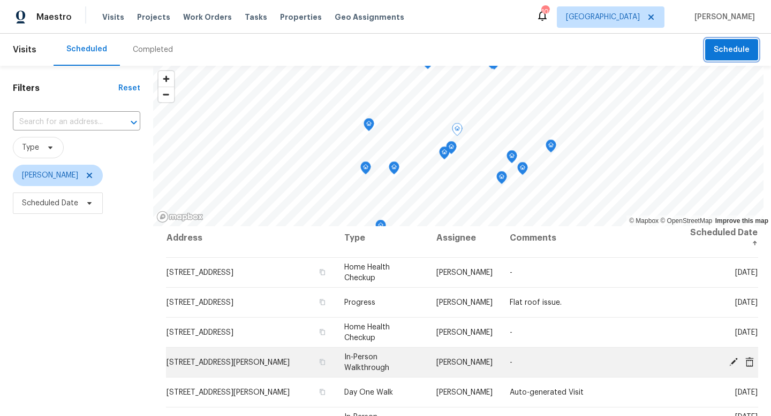
scroll to position [0, 0]
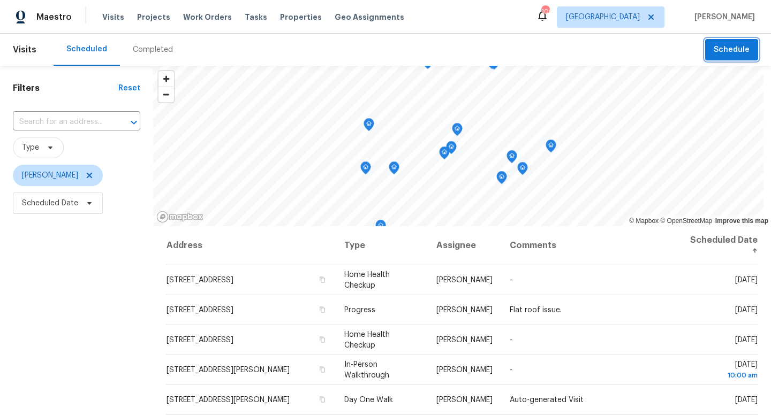
click at [726, 57] on button "Schedule" at bounding box center [731, 50] width 53 height 22
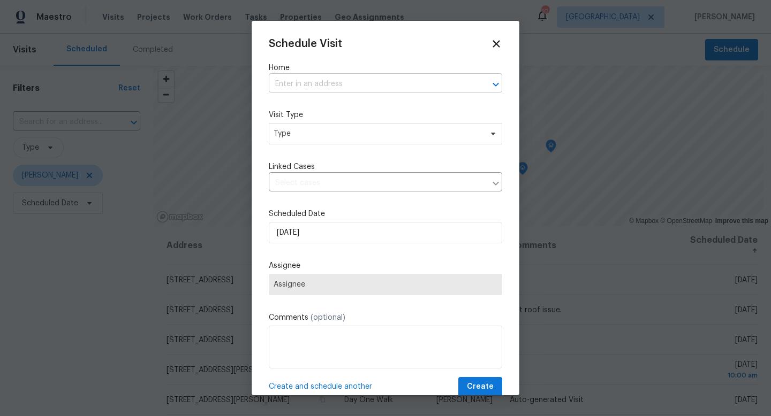
click at [323, 84] on input "text" at bounding box center [370, 84] width 203 height 17
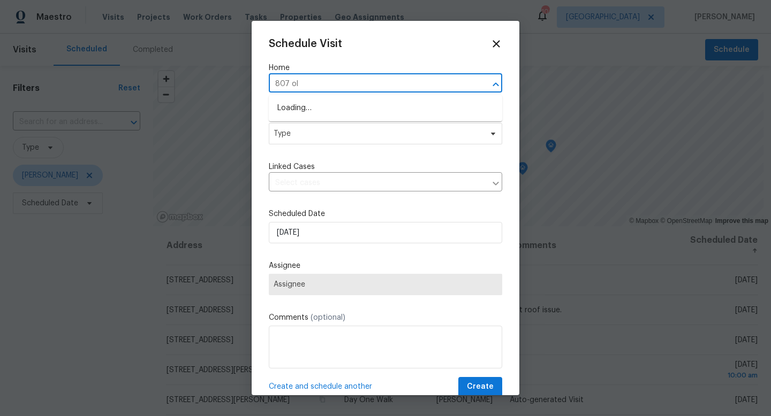
type input "807 old"
click at [315, 110] on li "[STREET_ADDRESS][PERSON_NAME]" at bounding box center [385, 109] width 233 height 18
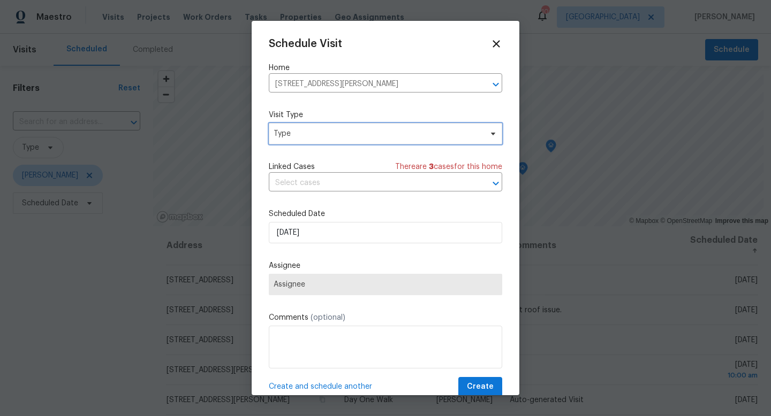
click at [308, 138] on span "Type" at bounding box center [377, 133] width 208 height 11
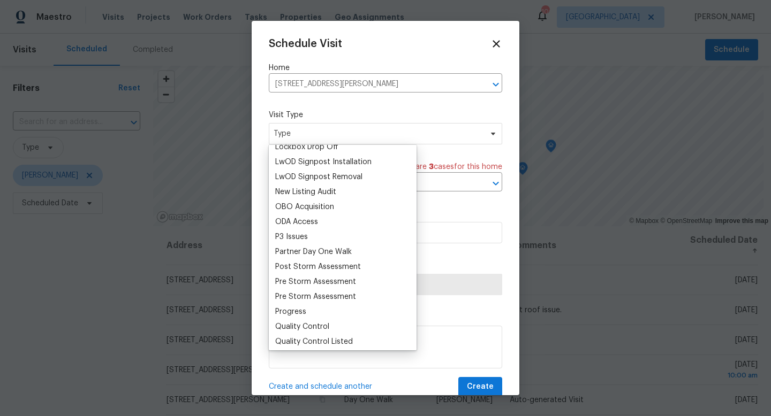
scroll to position [563, 0]
click at [313, 311] on div "Progress" at bounding box center [342, 311] width 141 height 15
click at [298, 310] on div "Progress" at bounding box center [290, 311] width 31 height 11
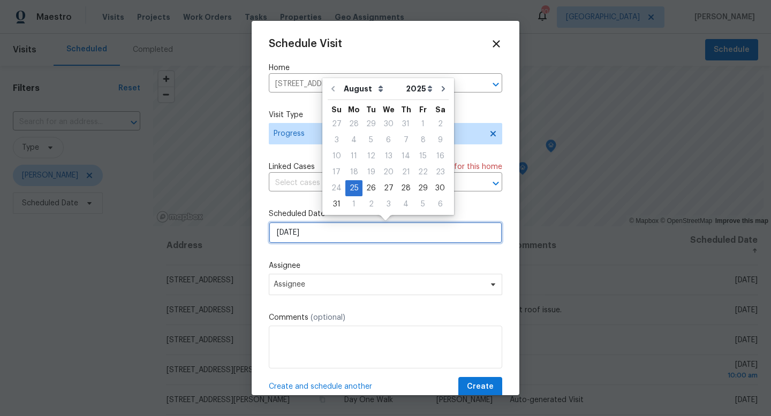
click at [303, 232] on input "[DATE]" at bounding box center [385, 232] width 233 height 21
click at [364, 183] on div "26" at bounding box center [370, 188] width 17 height 15
type input "[DATE]"
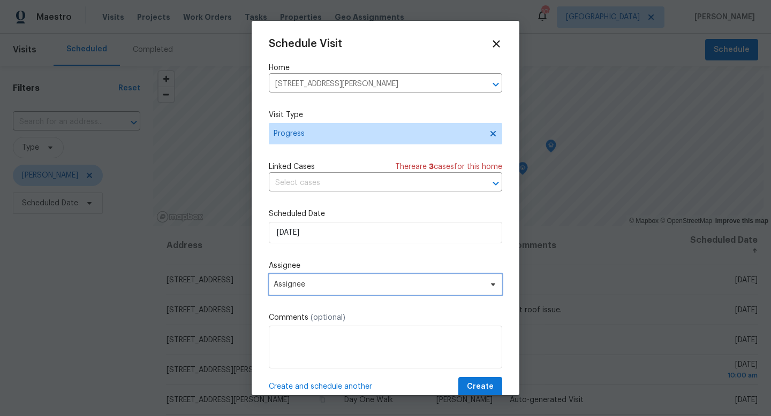
click at [308, 283] on span "Assignee" at bounding box center [378, 284] width 210 height 9
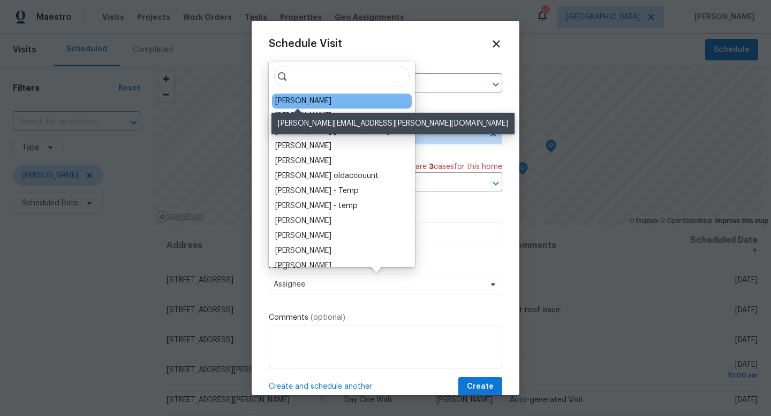
click at [302, 101] on div "[PERSON_NAME]" at bounding box center [303, 101] width 56 height 11
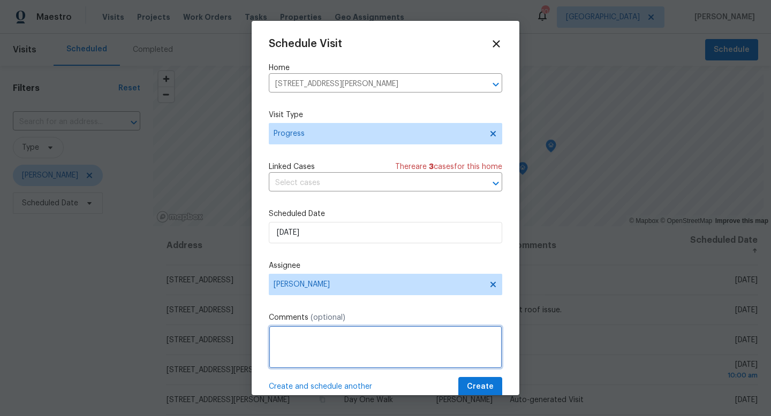
click at [301, 333] on textarea at bounding box center [385, 347] width 233 height 43
type textarea "Reno check"
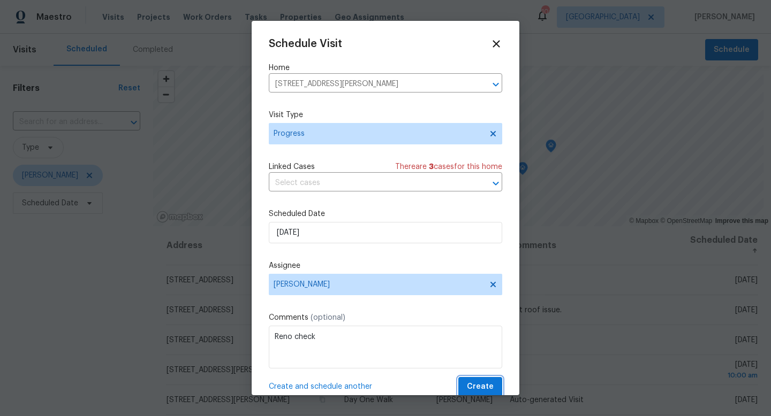
click at [475, 392] on span "Create" at bounding box center [480, 387] width 27 height 13
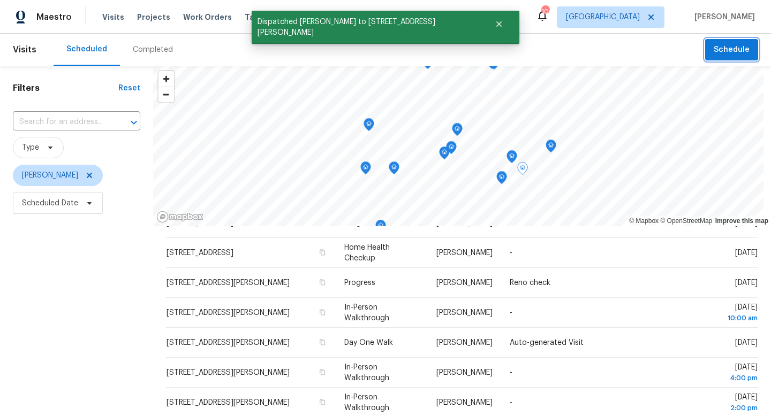
scroll to position [93, 0]
